Goal: Download file/media

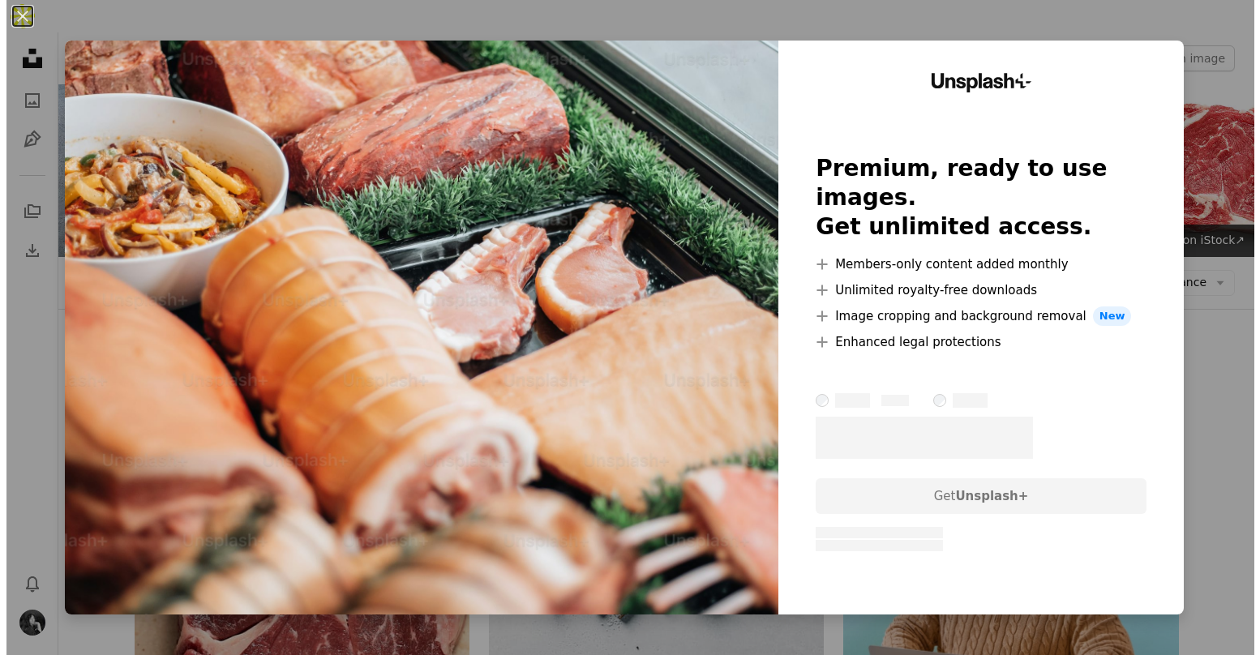
scroll to position [3158, 0]
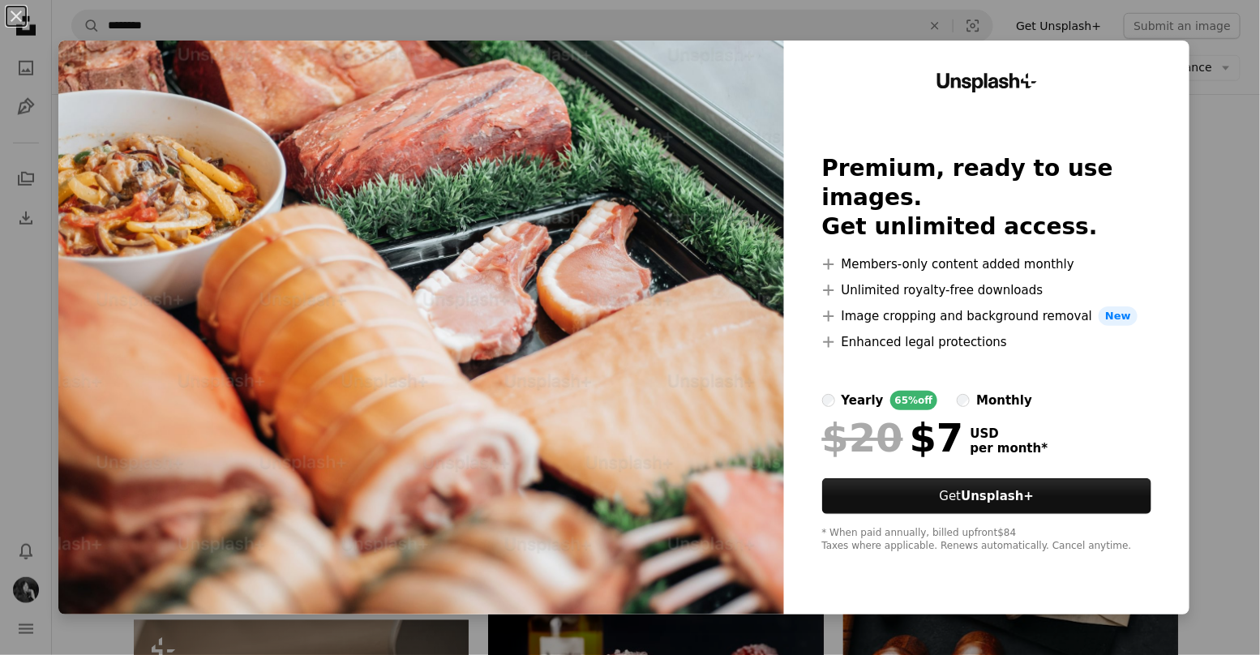
click at [1198, 263] on div "An X shape Unsplash+ Premium, ready to use images. Get unlimited access. A plus…" at bounding box center [630, 327] width 1260 height 655
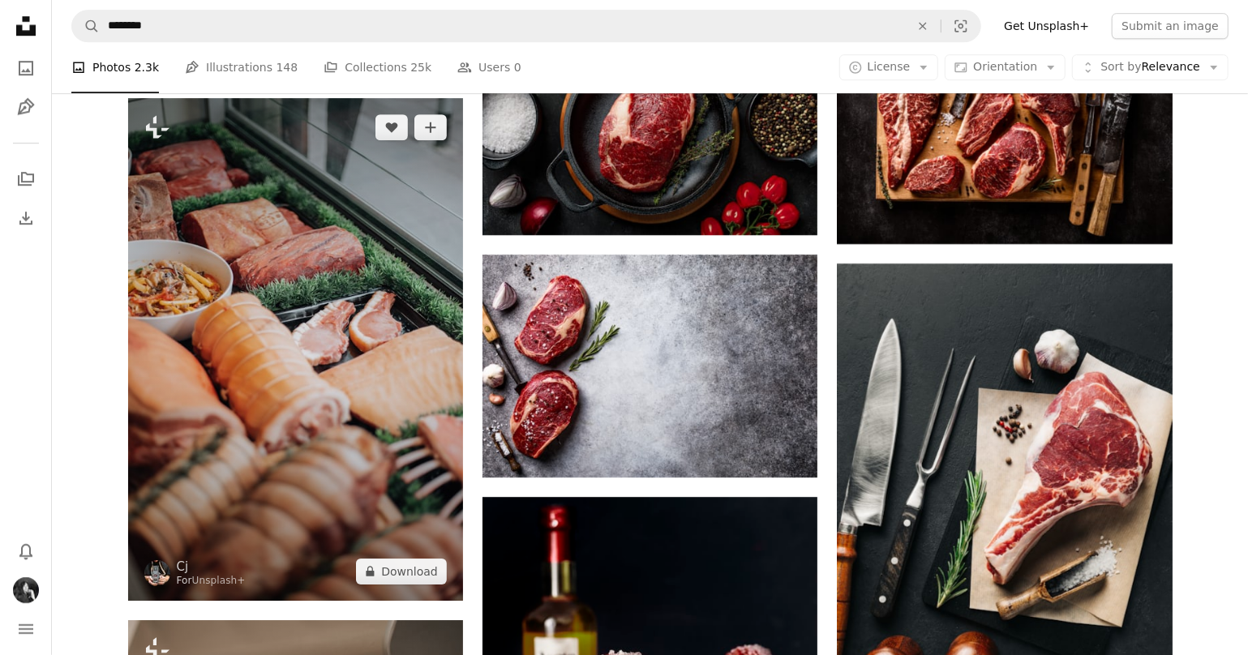
click at [191, 236] on img at bounding box center [295, 349] width 335 height 503
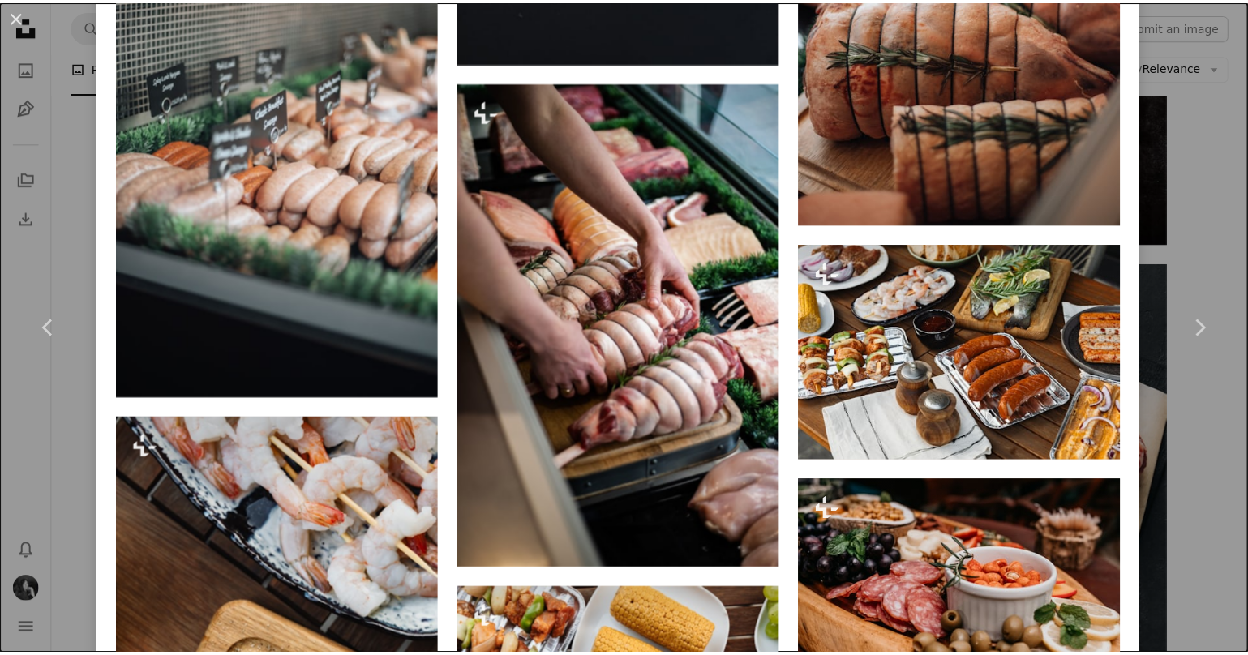
scroll to position [1946, 0]
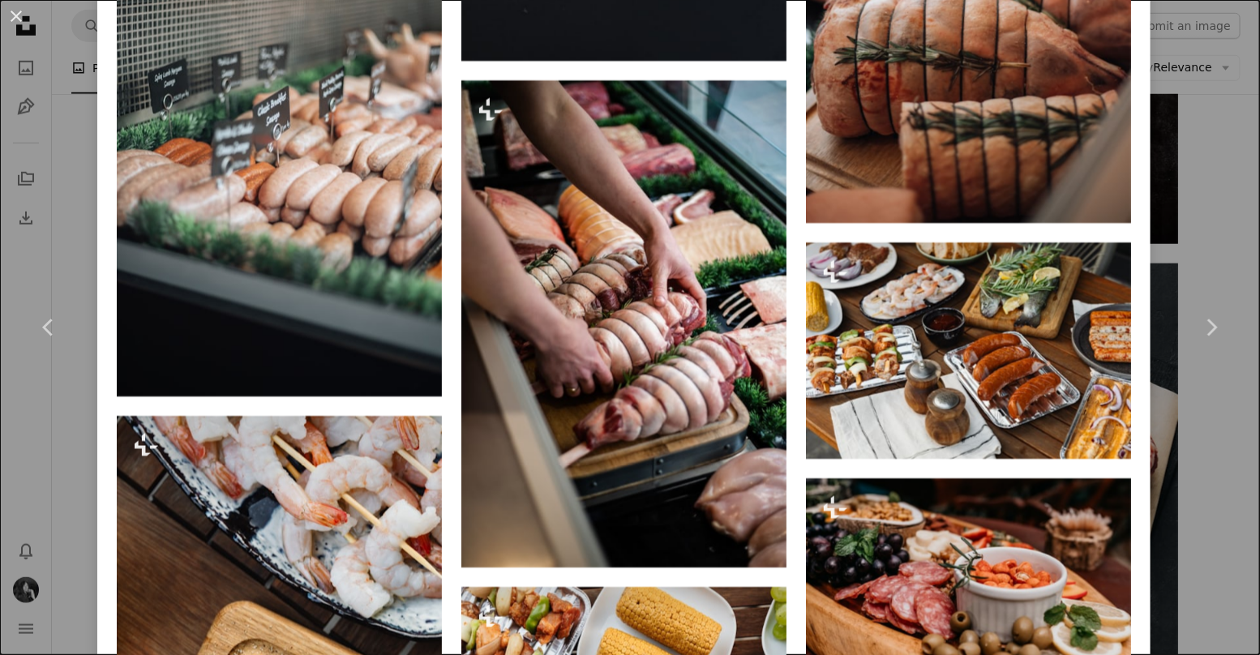
click at [1209, 177] on div "An X shape Chevron left Chevron right Cj For Unsplash+ A heart A plus sign Edit…" at bounding box center [630, 327] width 1260 height 655
